Goal: Navigation & Orientation: Find specific page/section

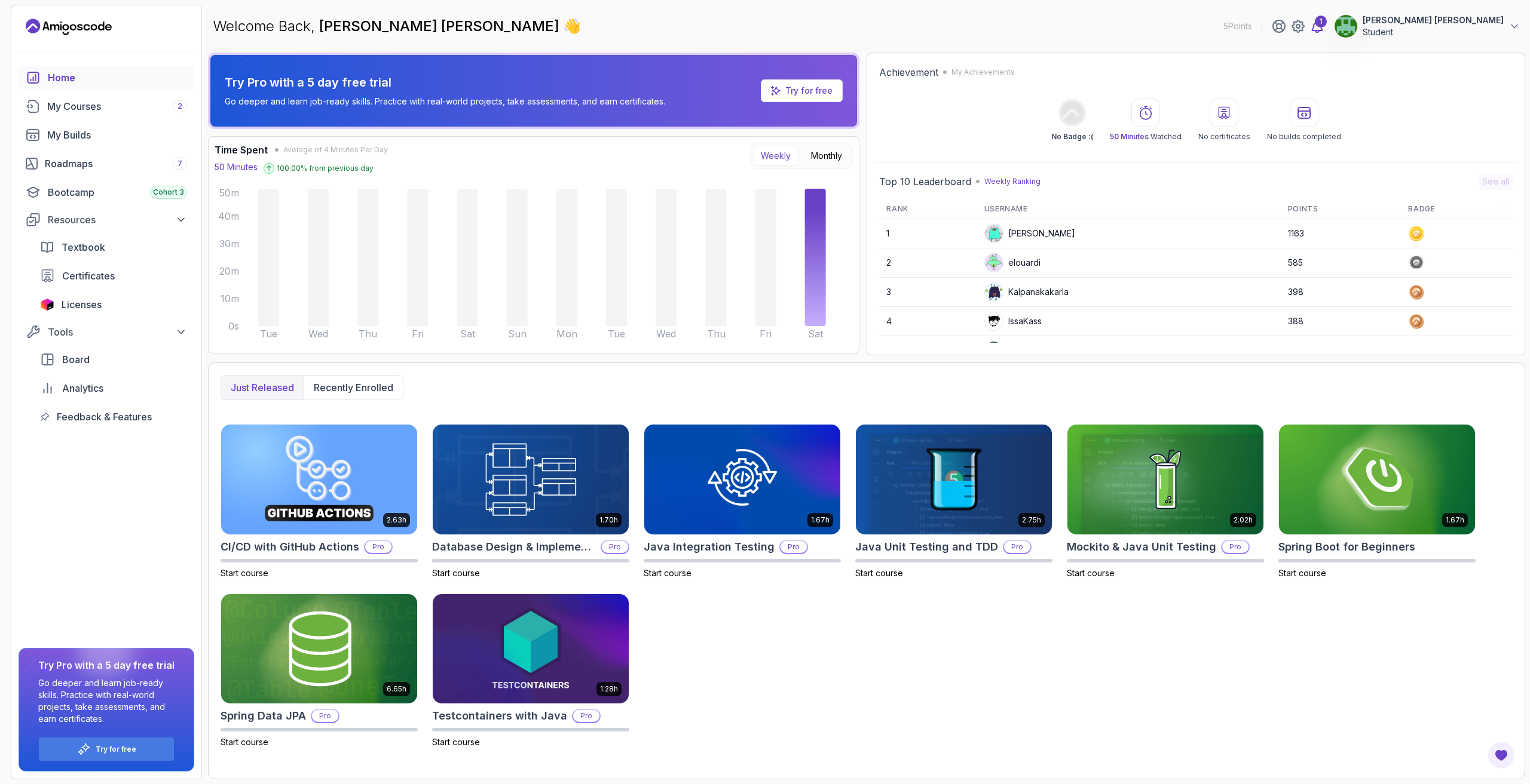
click at [1324, 32] on icon at bounding box center [1317, 26] width 14 height 14
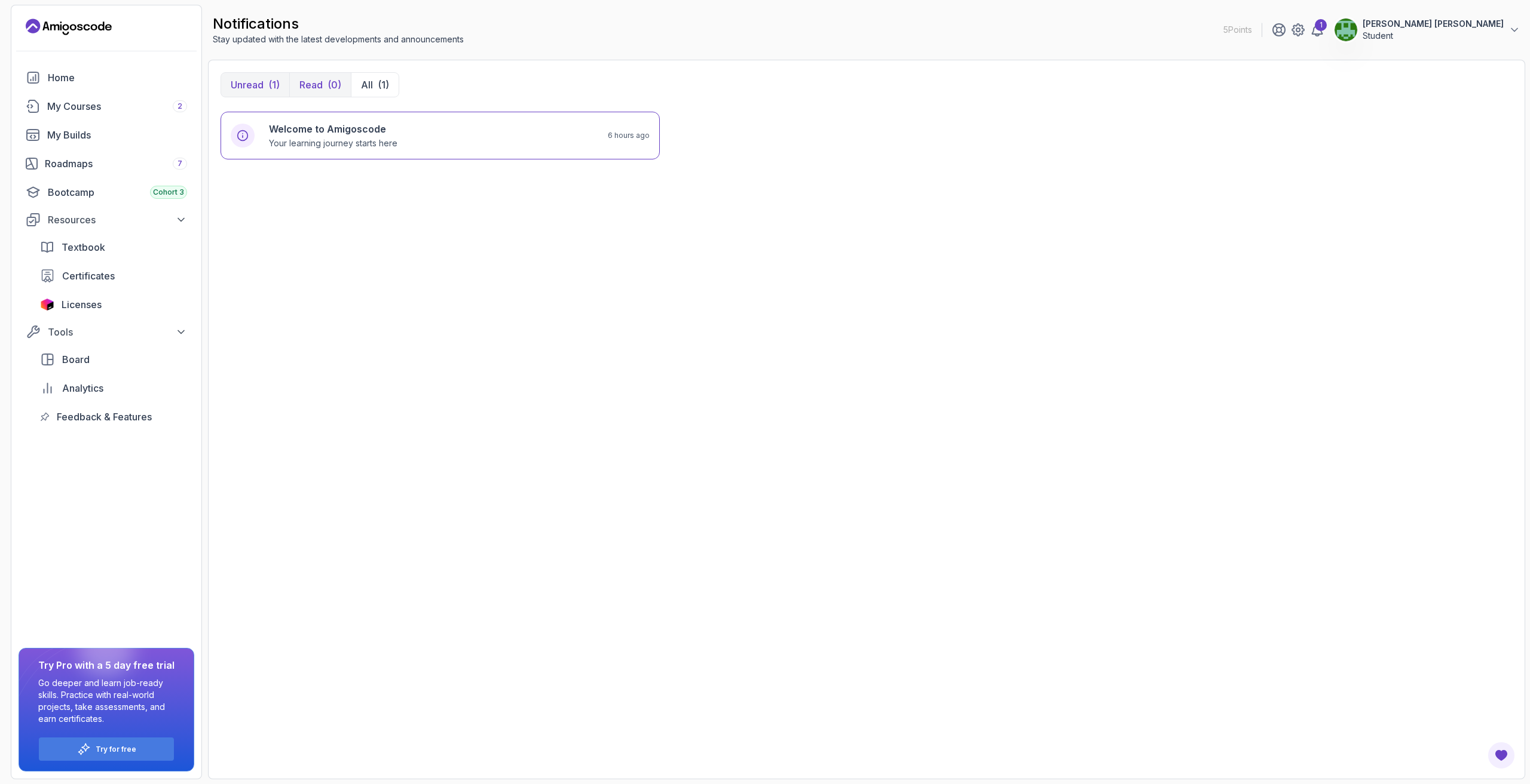
click at [334, 89] on div "(0)" at bounding box center [334, 85] width 14 height 14
click at [378, 76] on button "All (1)" at bounding box center [375, 85] width 48 height 24
click at [118, 163] on div "Roadmaps 7" at bounding box center [116, 163] width 142 height 14
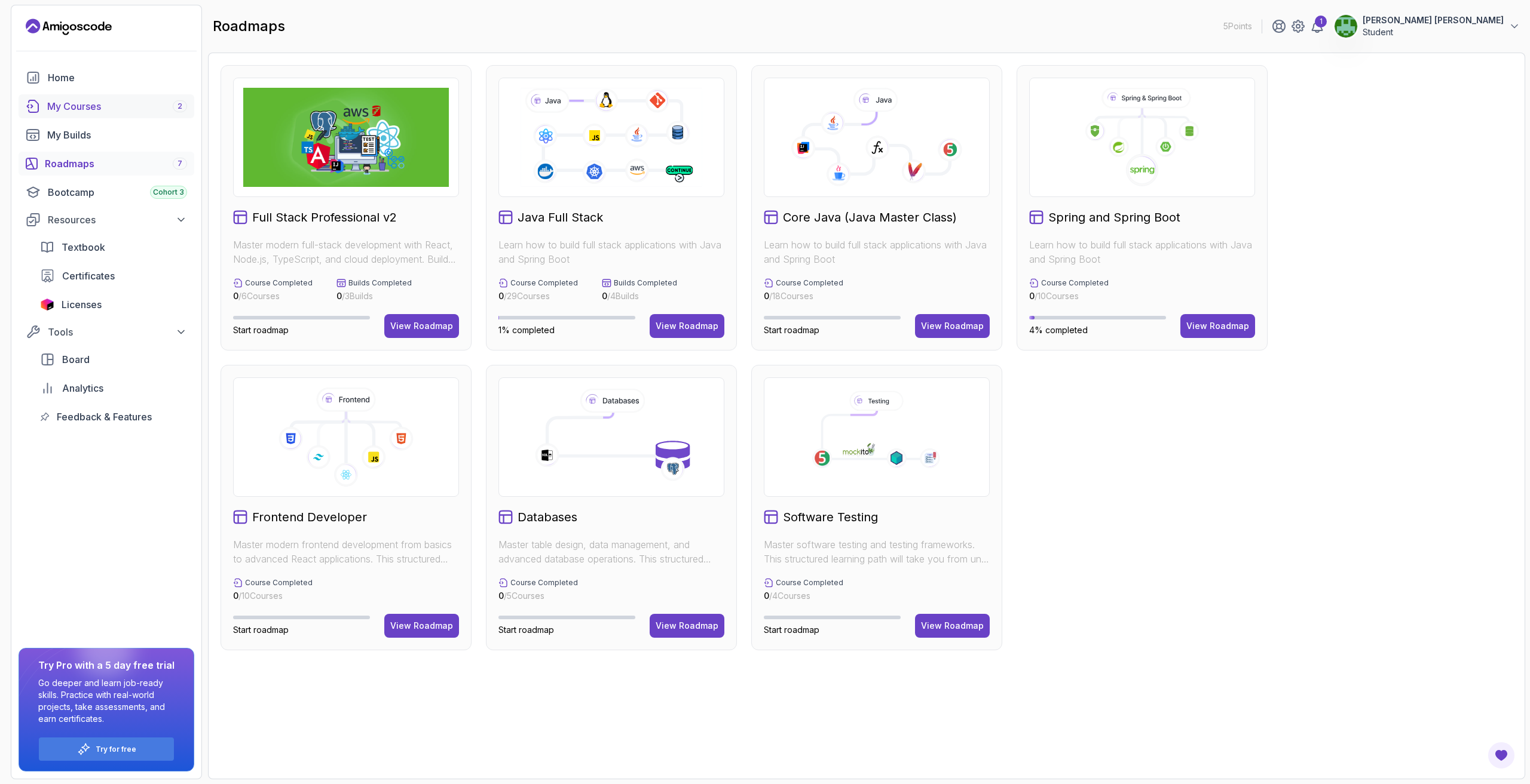
click at [82, 108] on div "My Courses 2" at bounding box center [117, 106] width 140 height 14
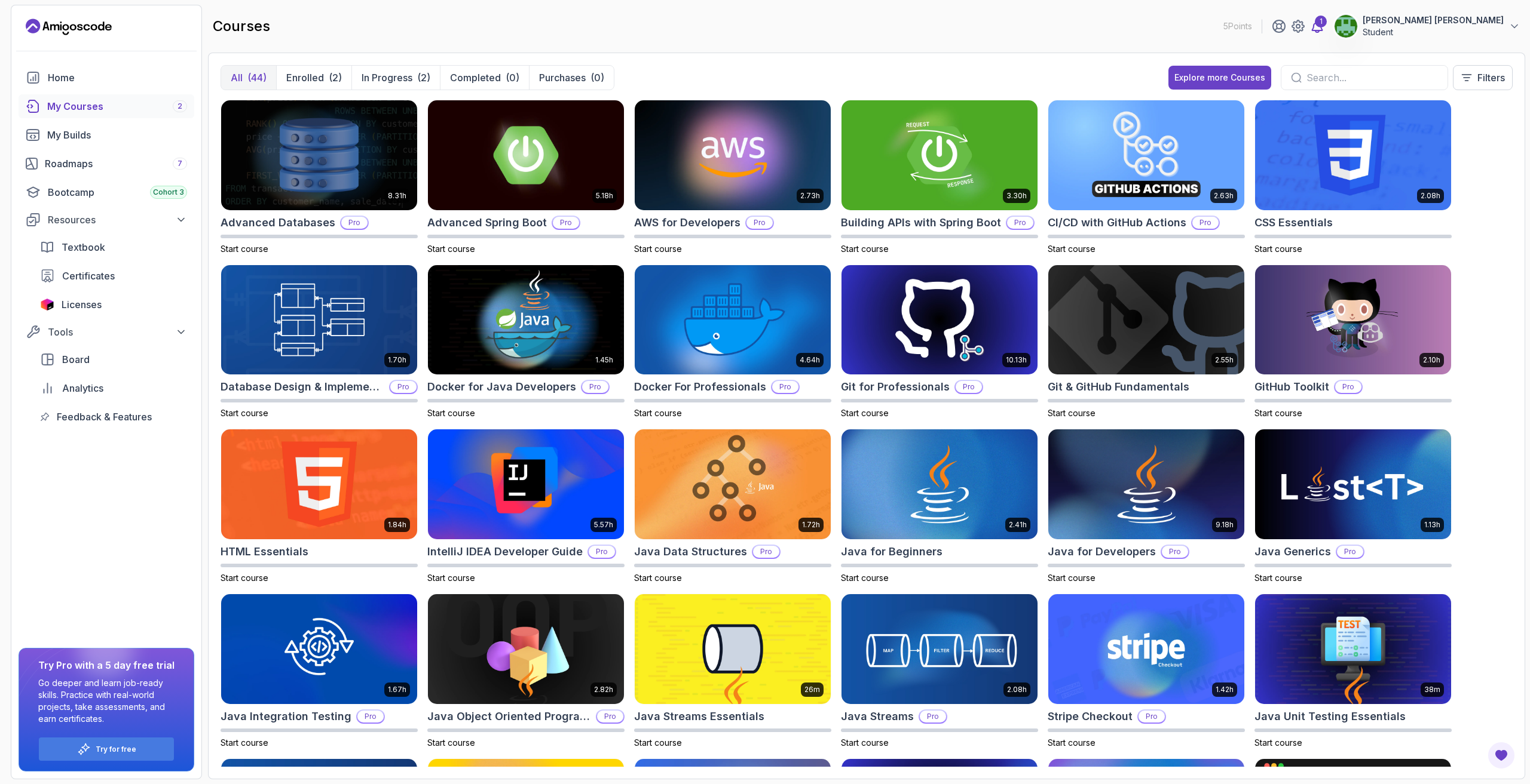
click at [1324, 27] on icon at bounding box center [1317, 26] width 14 height 14
